Goal: Transaction & Acquisition: Download file/media

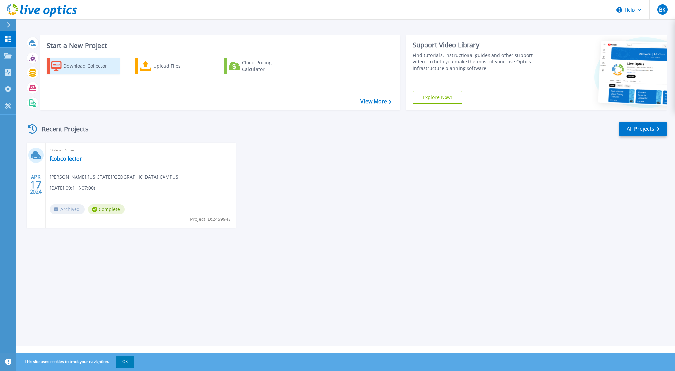
click at [87, 70] on div "Download Collector" at bounding box center [89, 65] width 53 height 13
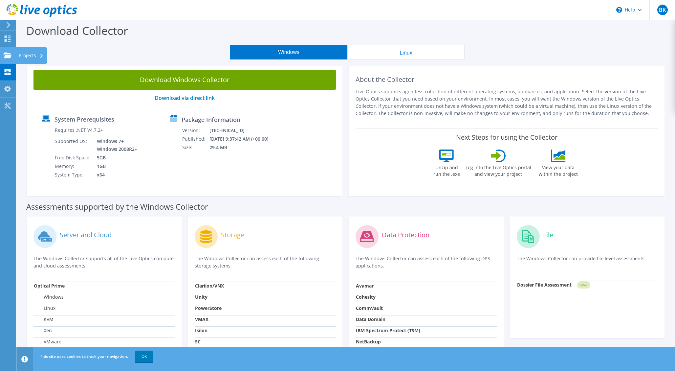
click at [6, 56] on use at bounding box center [8, 55] width 8 height 6
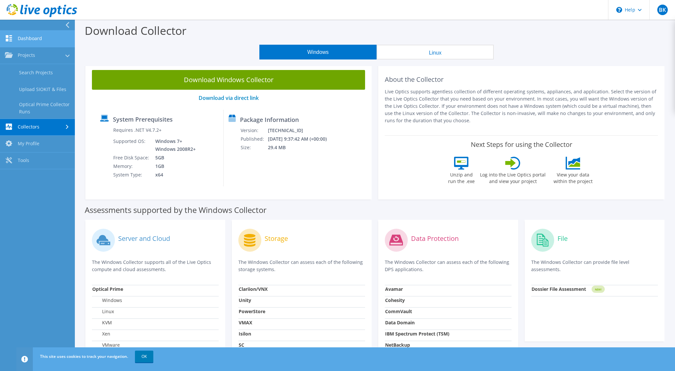
click at [39, 40] on link "Dashboard" at bounding box center [37, 39] width 75 height 17
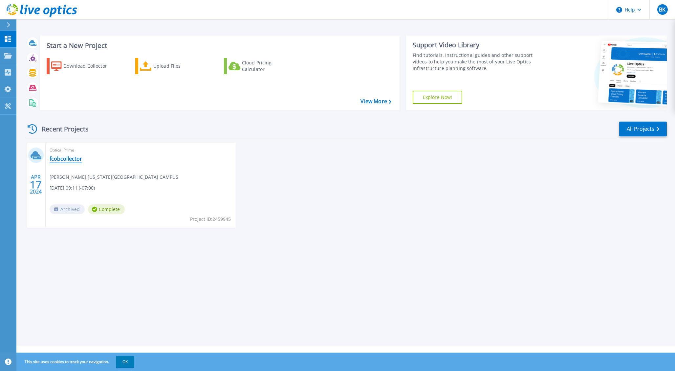
click at [68, 157] on link "fcobcollector" at bounding box center [66, 158] width 32 height 7
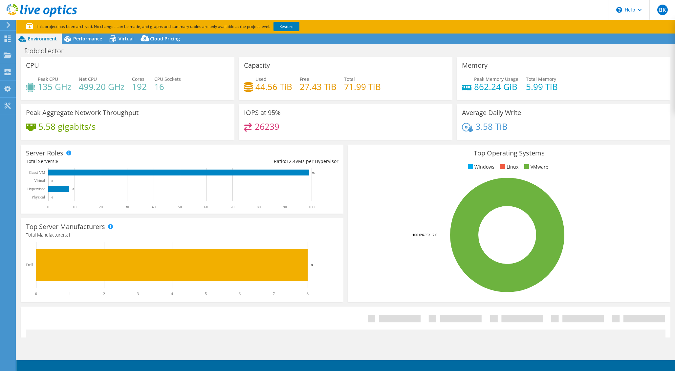
select select "USD"
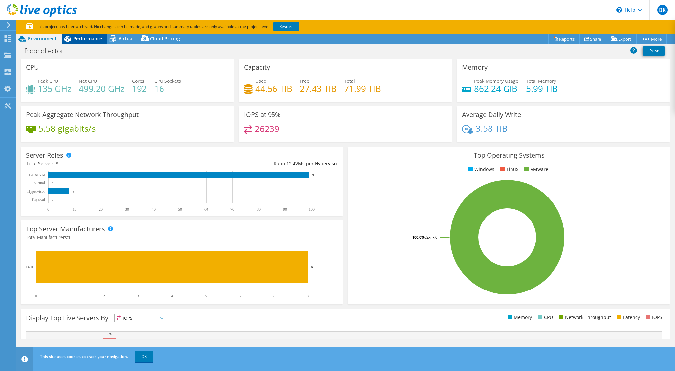
click at [74, 39] on span "Performance" at bounding box center [87, 38] width 29 height 6
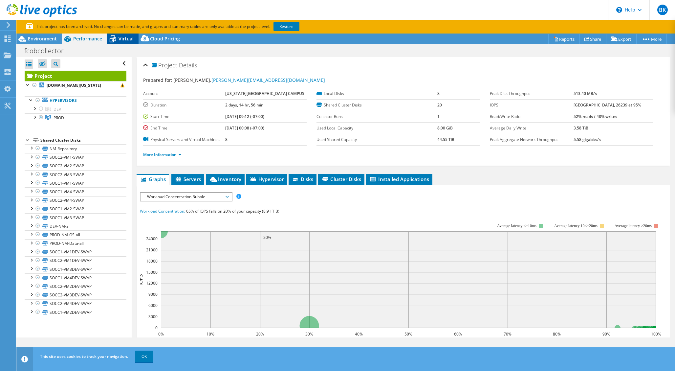
click at [125, 39] on span "Virtual" at bounding box center [126, 38] width 15 height 6
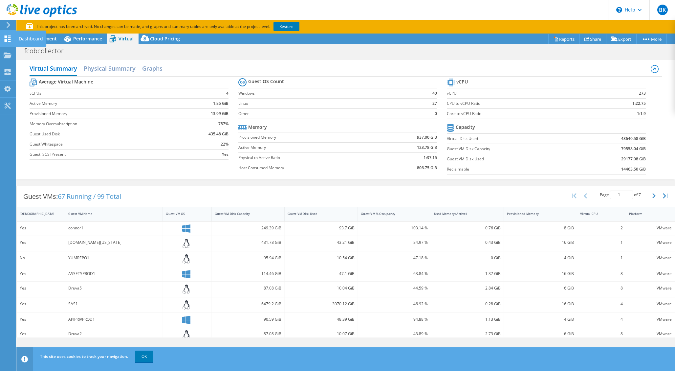
click at [9, 40] on use at bounding box center [8, 38] width 6 height 6
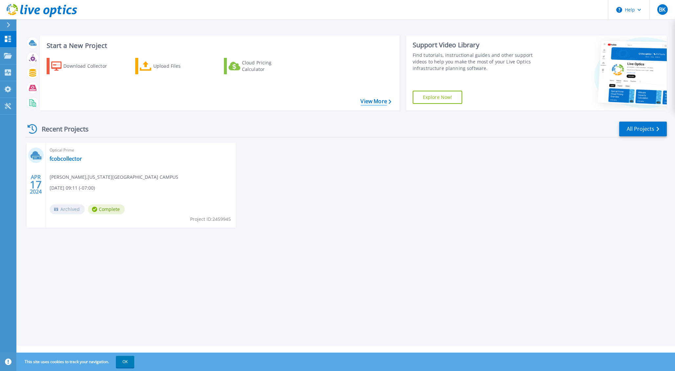
click at [375, 102] on link "View More" at bounding box center [375, 101] width 31 height 6
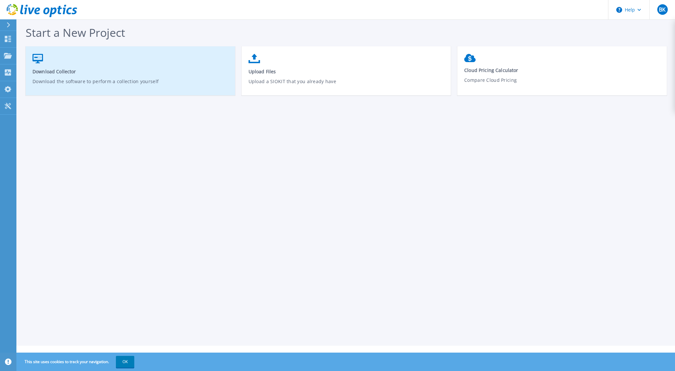
click at [56, 72] on span "Download Collector" at bounding box center [130, 71] width 196 height 6
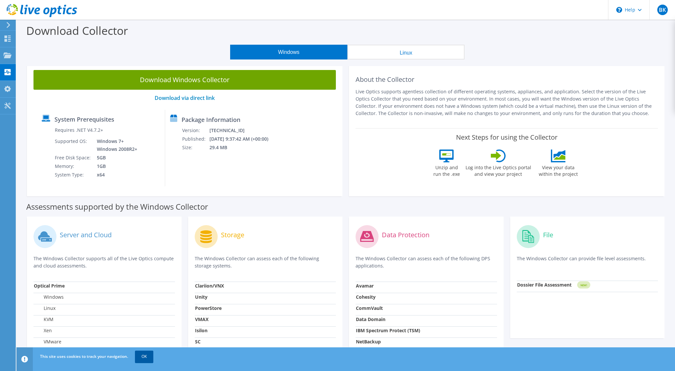
click at [149, 356] on link "OK" at bounding box center [144, 356] width 18 height 12
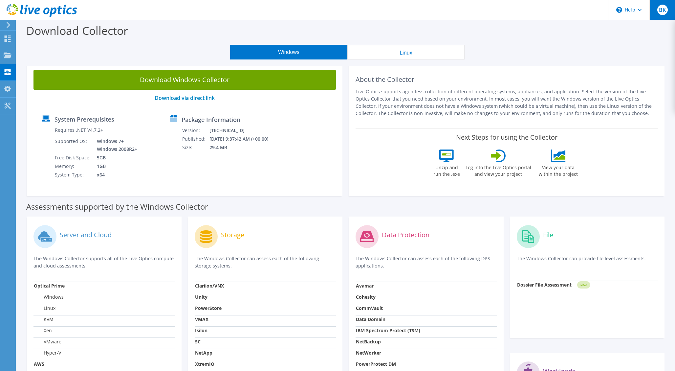
click at [664, 14] on span "BK" at bounding box center [662, 10] width 11 height 11
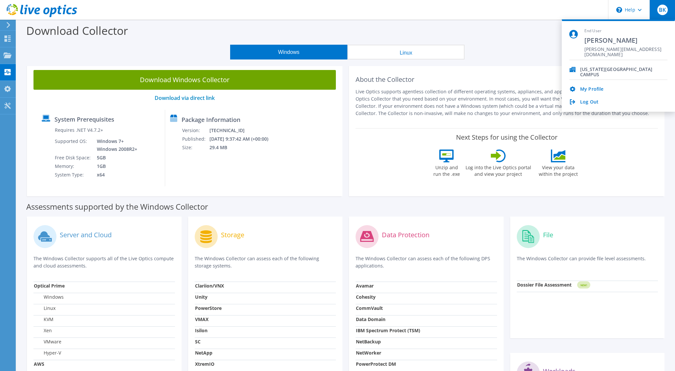
click at [664, 14] on span "BK" at bounding box center [662, 10] width 11 height 11
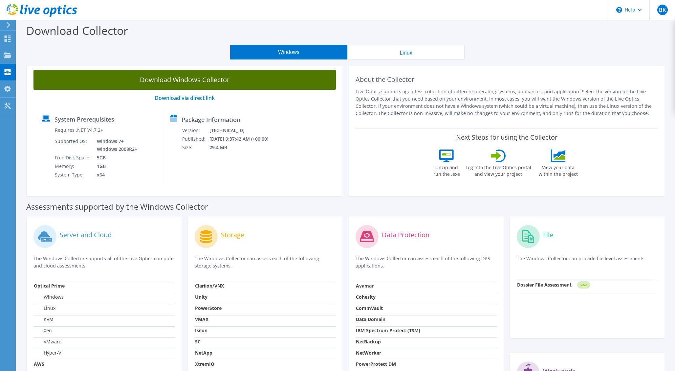
click at [189, 79] on link "Download Windows Collector" at bounding box center [184, 80] width 302 height 20
